Goal: Task Accomplishment & Management: Use online tool/utility

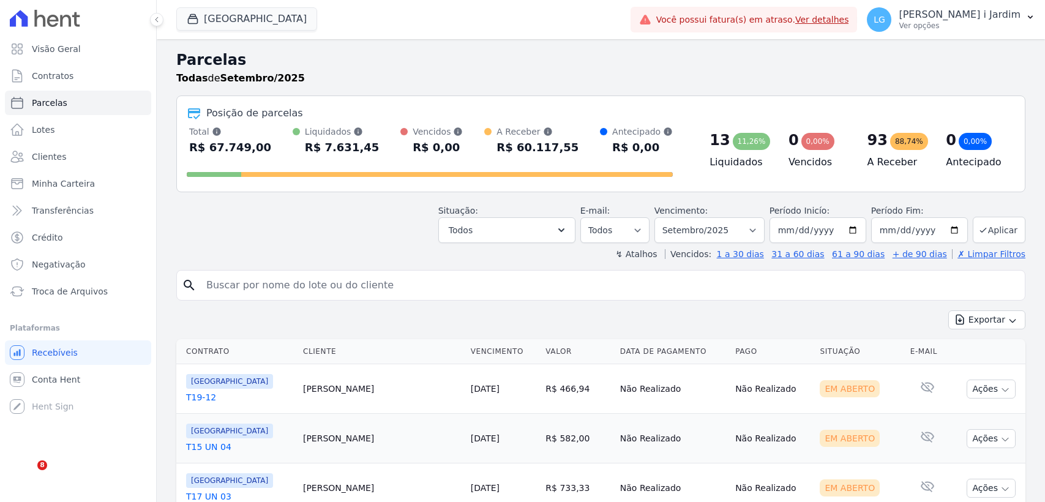
select select
click at [215, 29] on button "[GEOGRAPHIC_DATA]" at bounding box center [246, 18] width 141 height 23
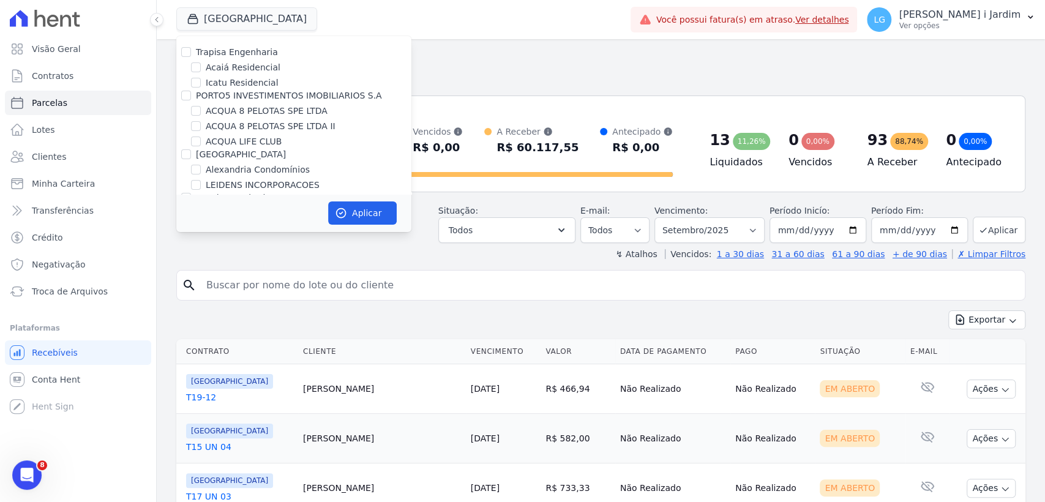
scroll to position [202, 0]
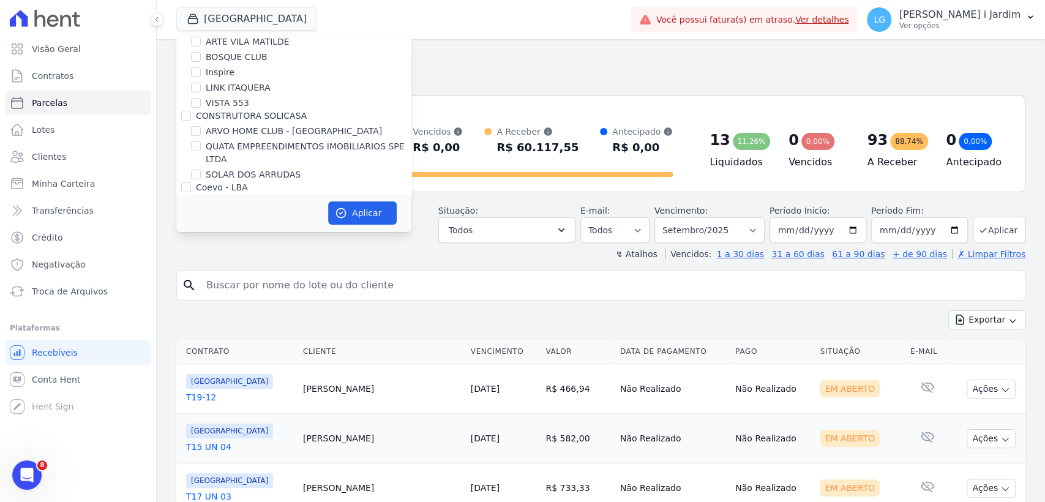
click at [265, 170] on label "SOLAR DOS ARRUDAS" at bounding box center [253, 174] width 95 height 13
click at [201, 170] on input "SOLAR DOS ARRUDAS" at bounding box center [196, 175] width 10 height 10
checkbox input "true"
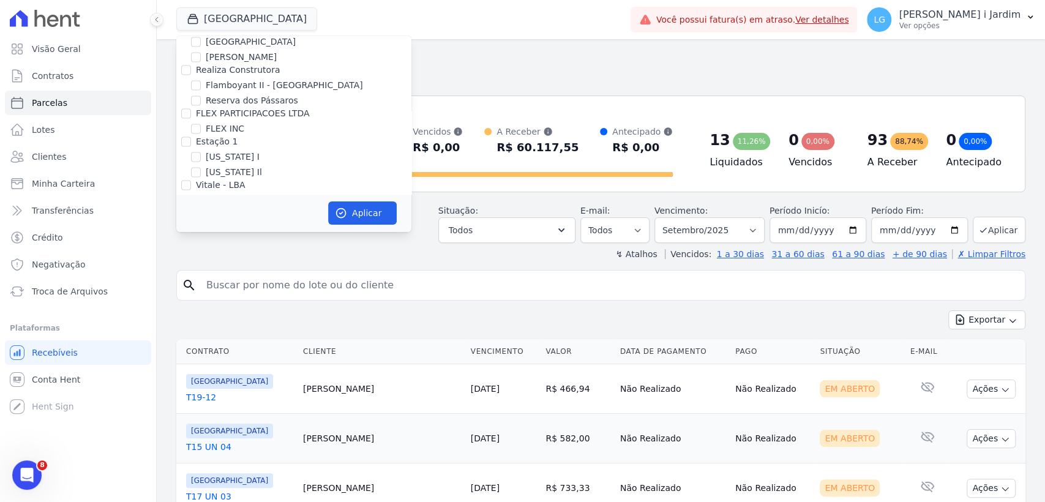
scroll to position [1292, 0]
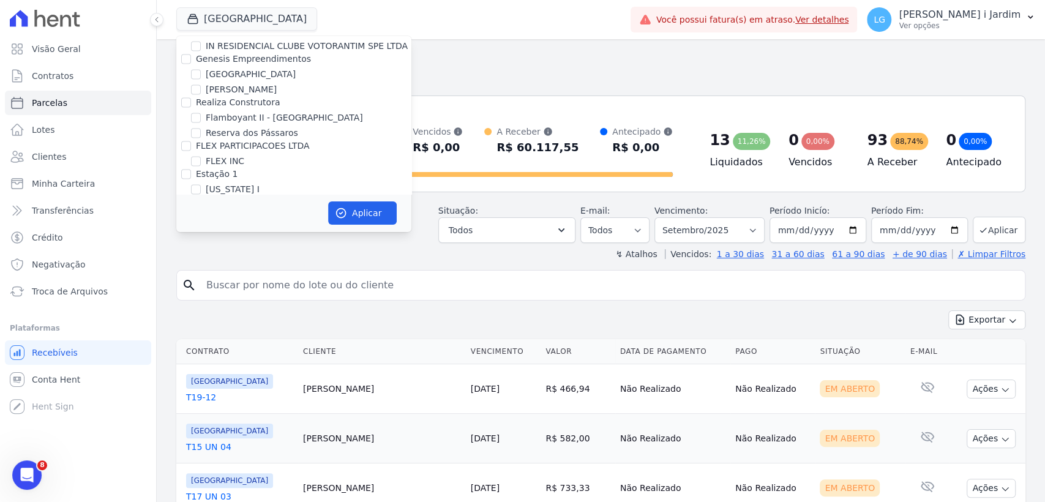
click at [203, 270] on div "[GEOGRAPHIC_DATA]" at bounding box center [293, 276] width 235 height 13
click at [214, 270] on label "[GEOGRAPHIC_DATA]" at bounding box center [251, 276] width 90 height 13
click at [201, 271] on input "[GEOGRAPHIC_DATA]" at bounding box center [196, 276] width 10 height 10
checkbox input "false"
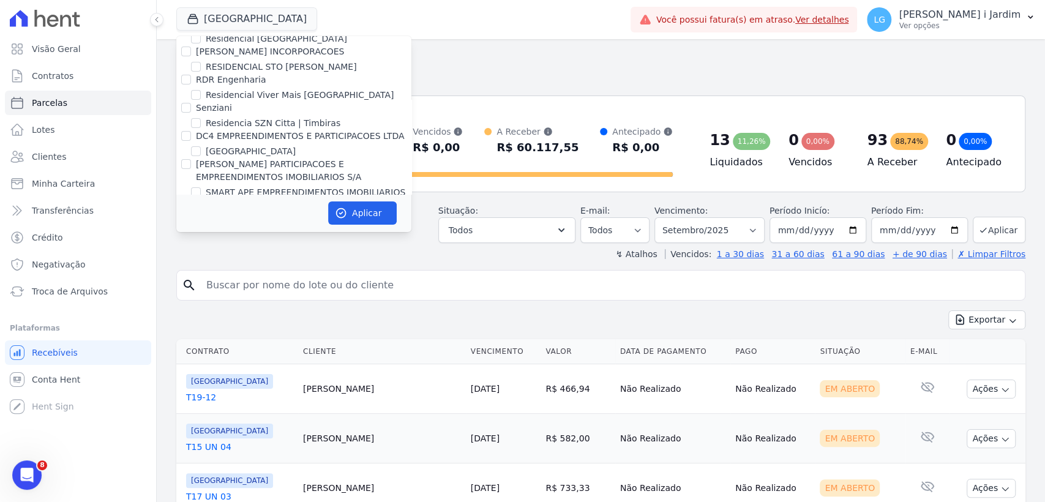
click at [288, 227] on label "SOLAR DOS ARRUDAS 2" at bounding box center [257, 233] width 103 height 13
click at [201, 228] on input "SOLAR DOS ARRUDAS 2" at bounding box center [196, 233] width 10 height 10
checkbox input "true"
click at [364, 219] on button "Aplicar" at bounding box center [362, 212] width 69 height 23
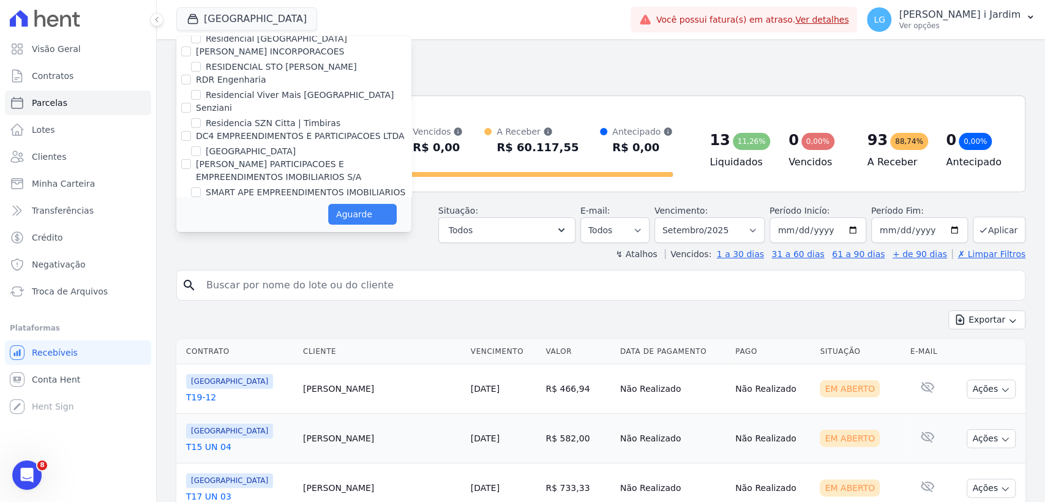
select select
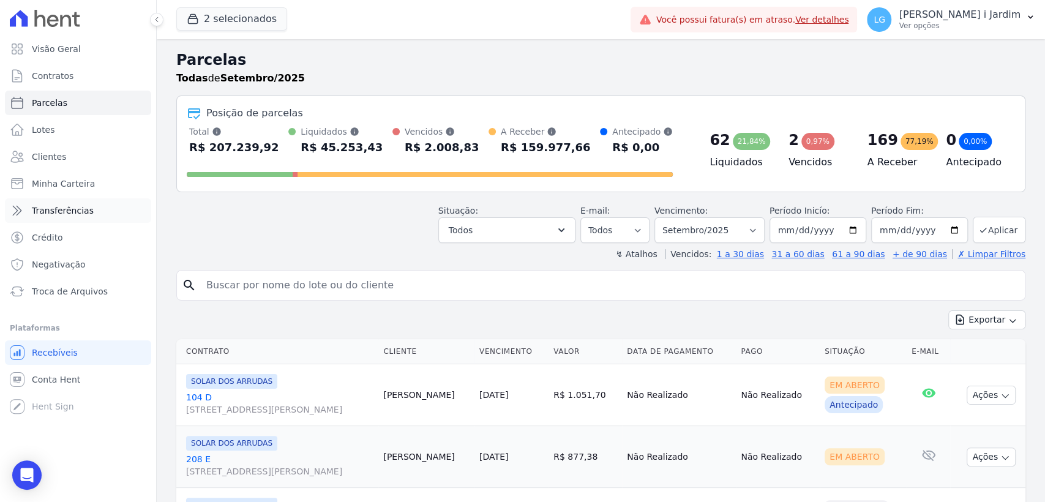
click at [120, 209] on link "Transferências" at bounding box center [78, 210] width 146 height 24
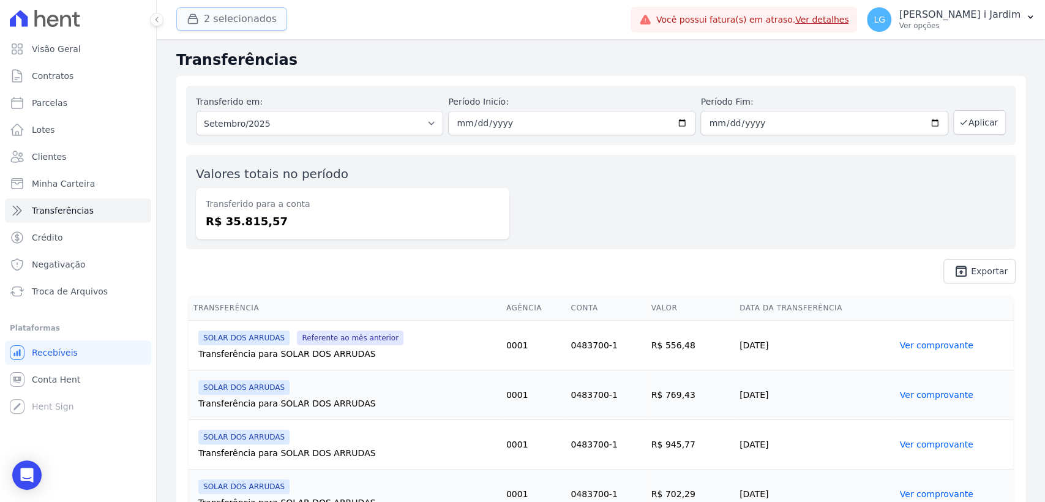
click at [245, 21] on button "2 selecionados" at bounding box center [231, 18] width 111 height 23
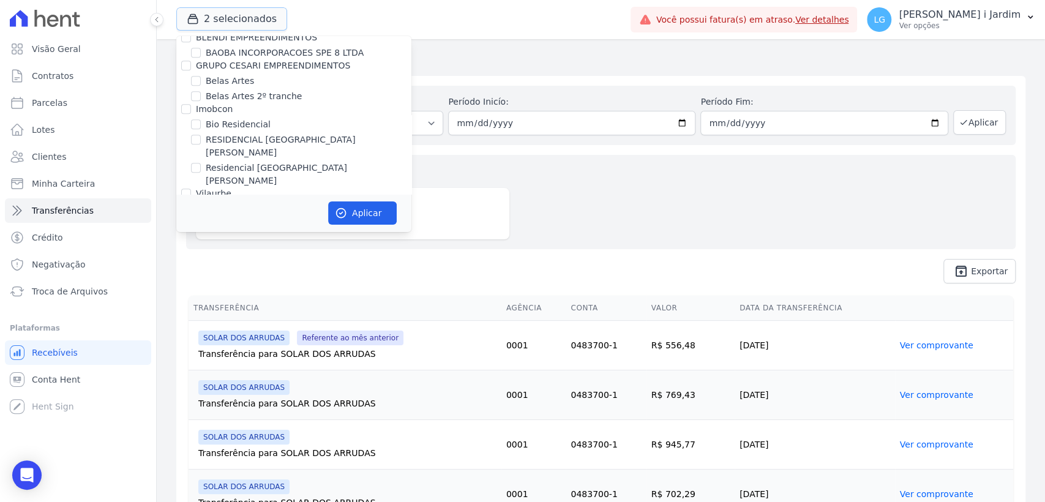
scroll to position [1156, 0]
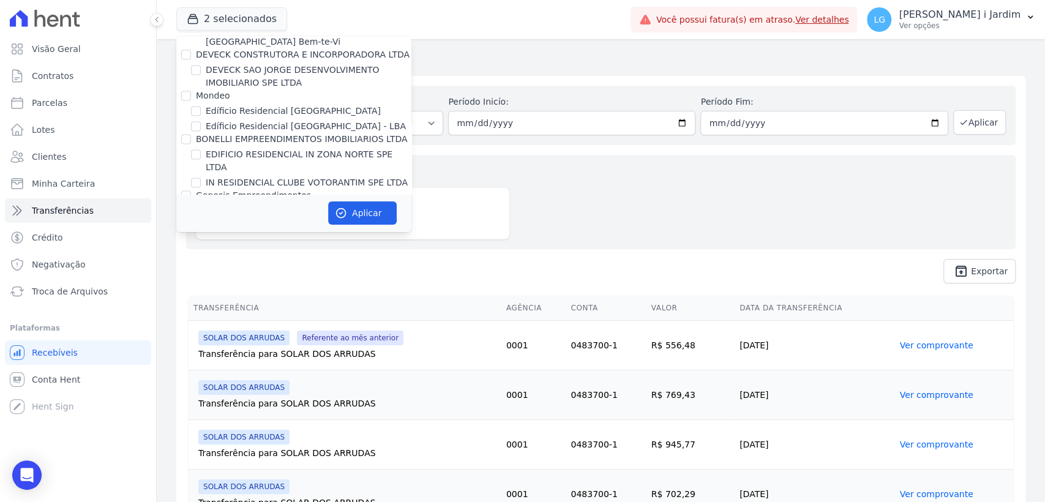
drag, startPoint x: 692, startPoint y: 244, endPoint x: 651, endPoint y: 252, distance: 41.2
click at [688, 244] on div "Valores totais no período Transferido para a conta R$ 35.815,57" at bounding box center [601, 202] width 830 height 94
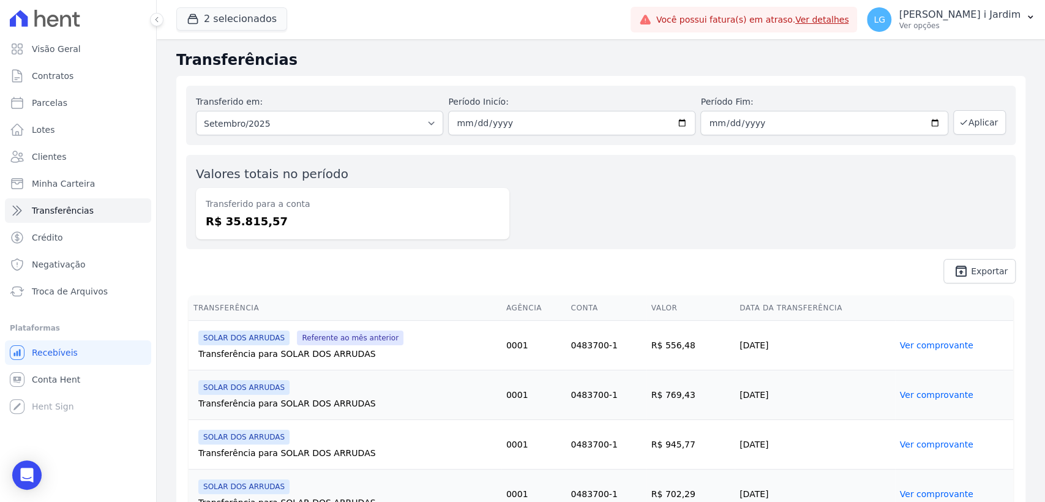
click at [247, 222] on dd "R$ 35.815,57" at bounding box center [353, 221] width 294 height 17
copy dd "35.815,57"
click at [641, 268] on span "unarchive Exportar" at bounding box center [601, 271] width 830 height 24
drag, startPoint x: 294, startPoint y: 212, endPoint x: 212, endPoint y: 219, distance: 82.4
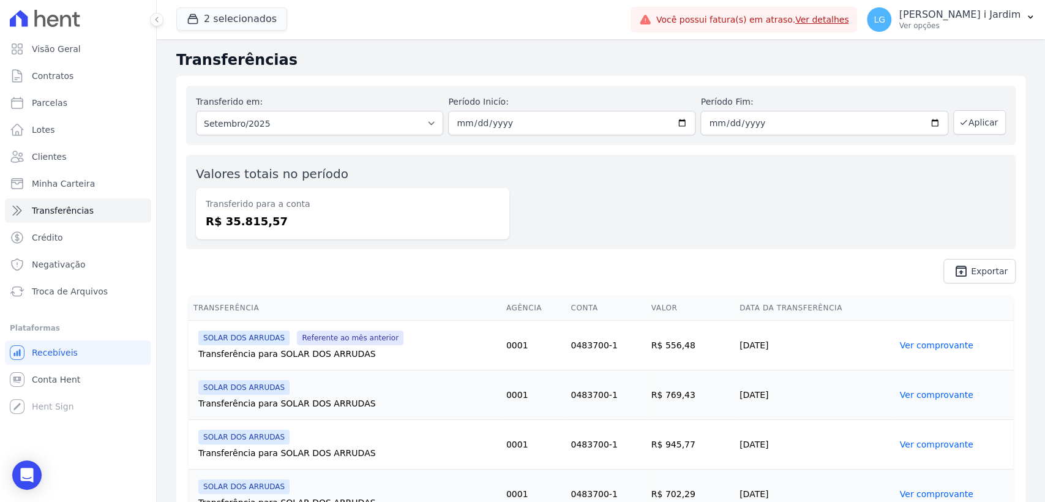
click at [212, 219] on dd "R$ 35.815,57" at bounding box center [353, 221] width 294 height 17
click at [406, 231] on div "Transferido para a conta R$ 35.815,57" at bounding box center [352, 213] width 313 height 51
